Goal: Task Accomplishment & Management: Manage account settings

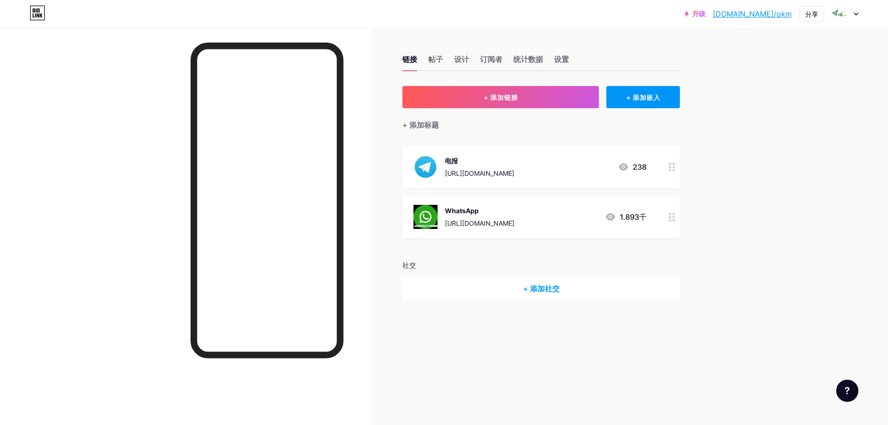
click at [485, 209] on div "WhatsApp" at bounding box center [479, 211] width 69 height 10
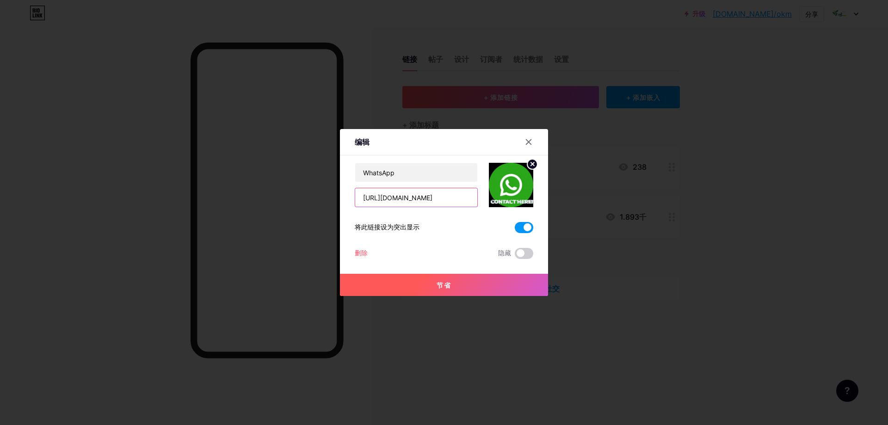
drag, startPoint x: 409, startPoint y: 196, endPoint x: 448, endPoint y: 196, distance: 39.3
click at [448, 196] on input "[URL][DOMAIN_NAME]" at bounding box center [416, 197] width 122 height 18
click at [454, 196] on input "[URL][DOMAIN_NAME]" at bounding box center [416, 197] width 122 height 18
drag, startPoint x: 455, startPoint y: 197, endPoint x: 420, endPoint y: 197, distance: 34.7
click at [420, 197] on input "[URL][DOMAIN_NAME]" at bounding box center [416, 197] width 122 height 18
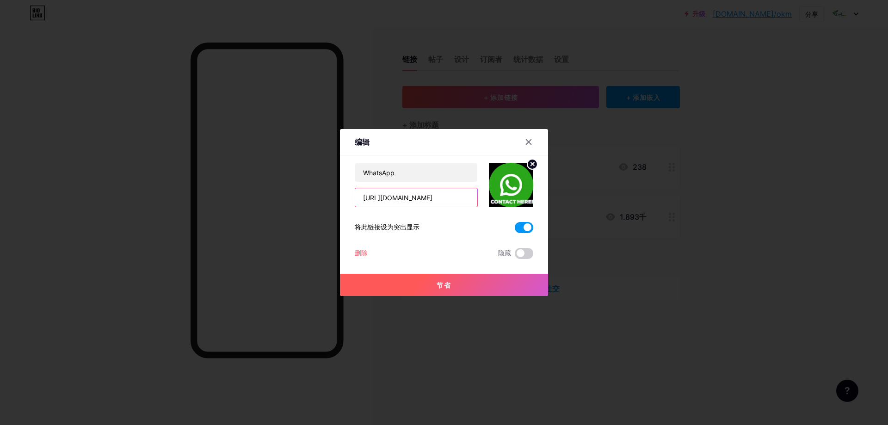
type input "[URL][DOMAIN_NAME]"
click at [435, 282] on button "节省" at bounding box center [444, 285] width 208 height 22
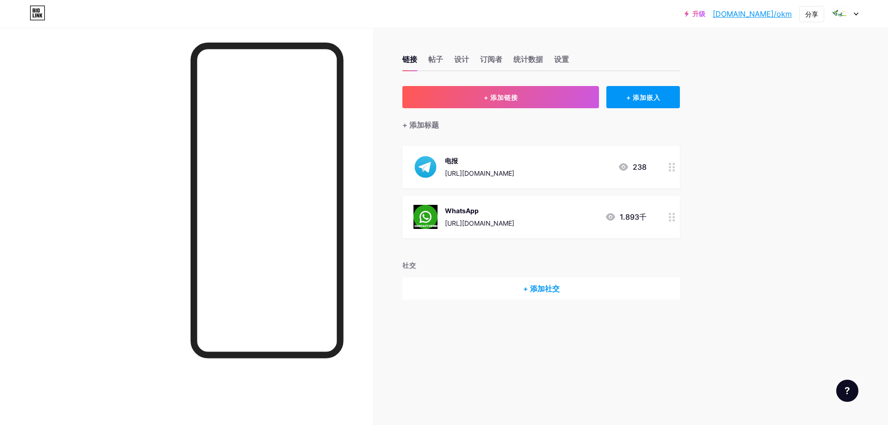
click at [485, 212] on div "WhatsApp" at bounding box center [479, 211] width 69 height 10
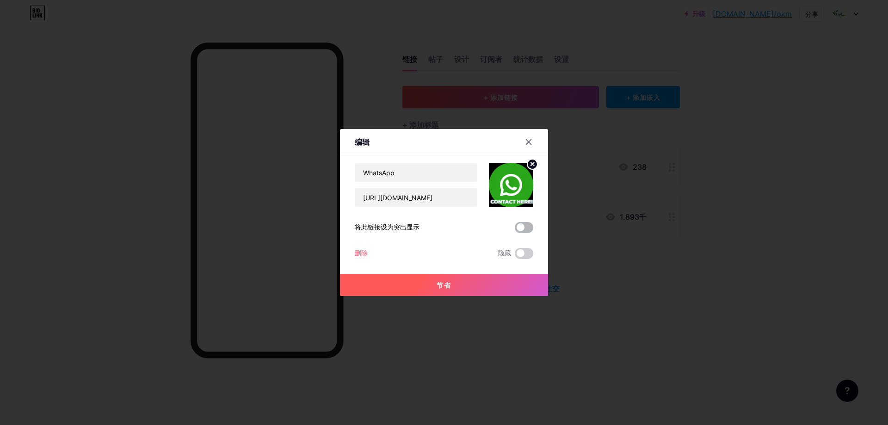
click at [519, 227] on span at bounding box center [523, 227] width 18 height 11
click at [514, 230] on input "checkbox" at bounding box center [514, 230] width 0 height 0
click at [443, 282] on font "节省" at bounding box center [443, 285] width 15 height 8
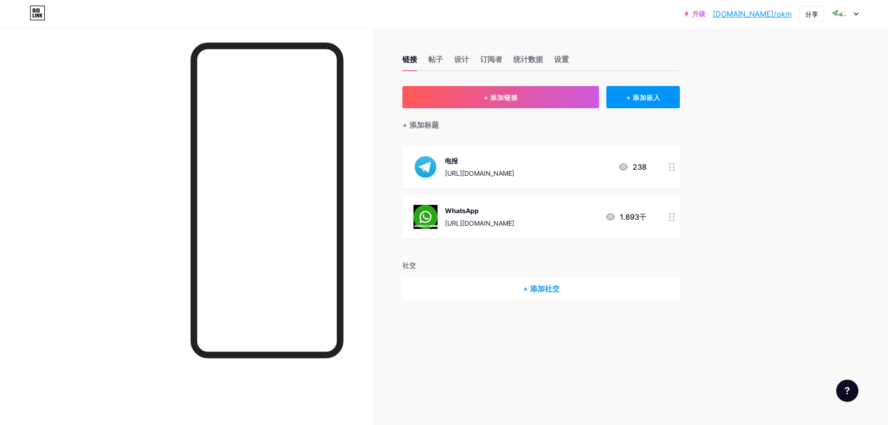
click at [501, 218] on div "[URL][DOMAIN_NAME]" at bounding box center [479, 223] width 69 height 10
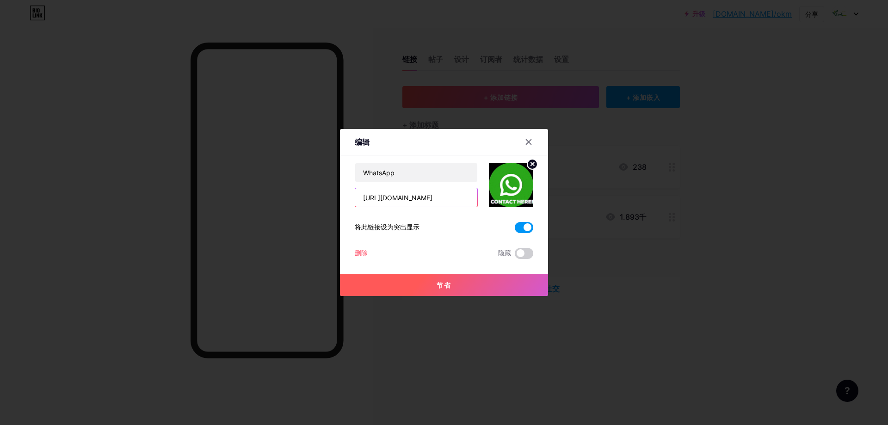
drag, startPoint x: 409, startPoint y: 197, endPoint x: 453, endPoint y: 197, distance: 44.4
click at [453, 197] on input "[URL][DOMAIN_NAME]" at bounding box center [416, 197] width 122 height 18
paste input "1 2896929214"
click at [412, 198] on input "[URL][DOMAIN_NAME] 2896929214" at bounding box center [416, 197] width 122 height 18
type input "[URL][DOMAIN_NAME]"
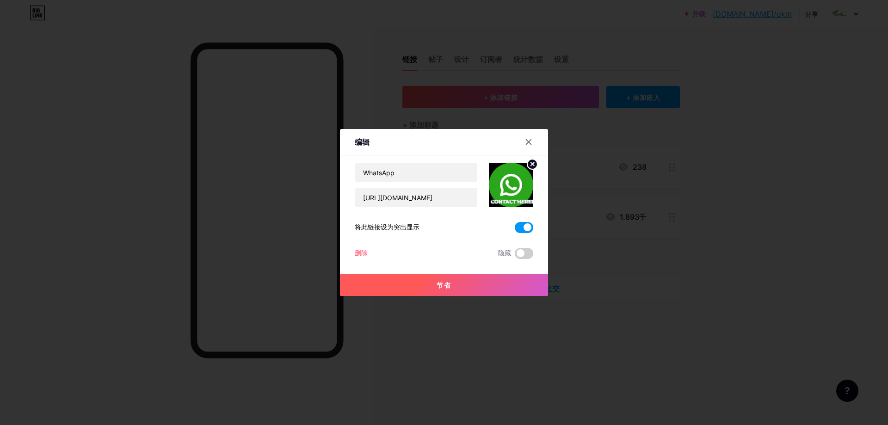
click at [441, 282] on font "节省" at bounding box center [443, 285] width 15 height 8
click at [443, 286] on span at bounding box center [444, 285] width 10 height 10
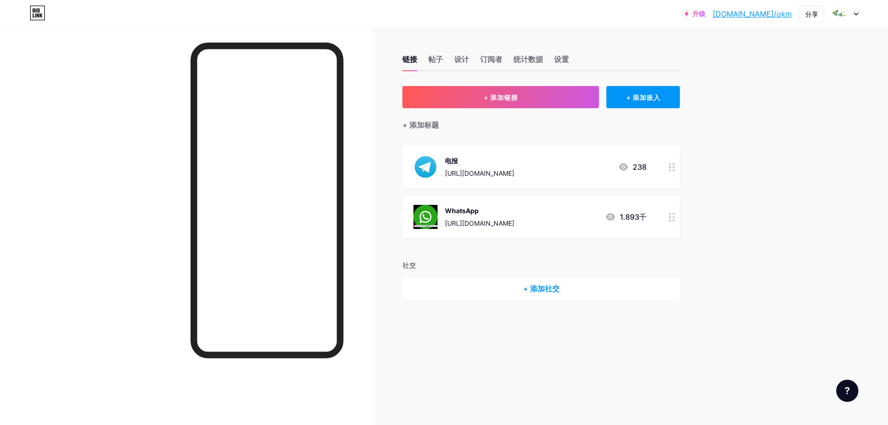
click at [484, 217] on div "WhatsApp [URL][DOMAIN_NAME]" at bounding box center [479, 217] width 69 height 24
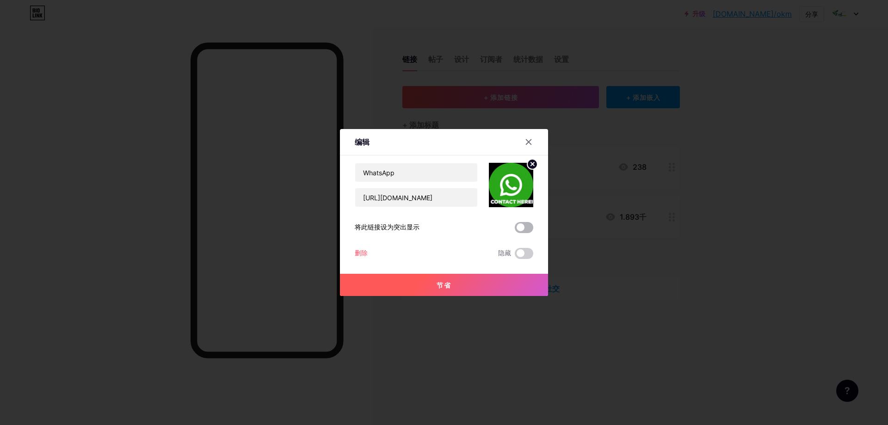
click at [525, 227] on span at bounding box center [523, 227] width 18 height 11
click at [514, 230] on input "checkbox" at bounding box center [514, 230] width 0 height 0
click at [484, 275] on button "节省" at bounding box center [444, 285] width 208 height 22
